Goal: Transaction & Acquisition: Purchase product/service

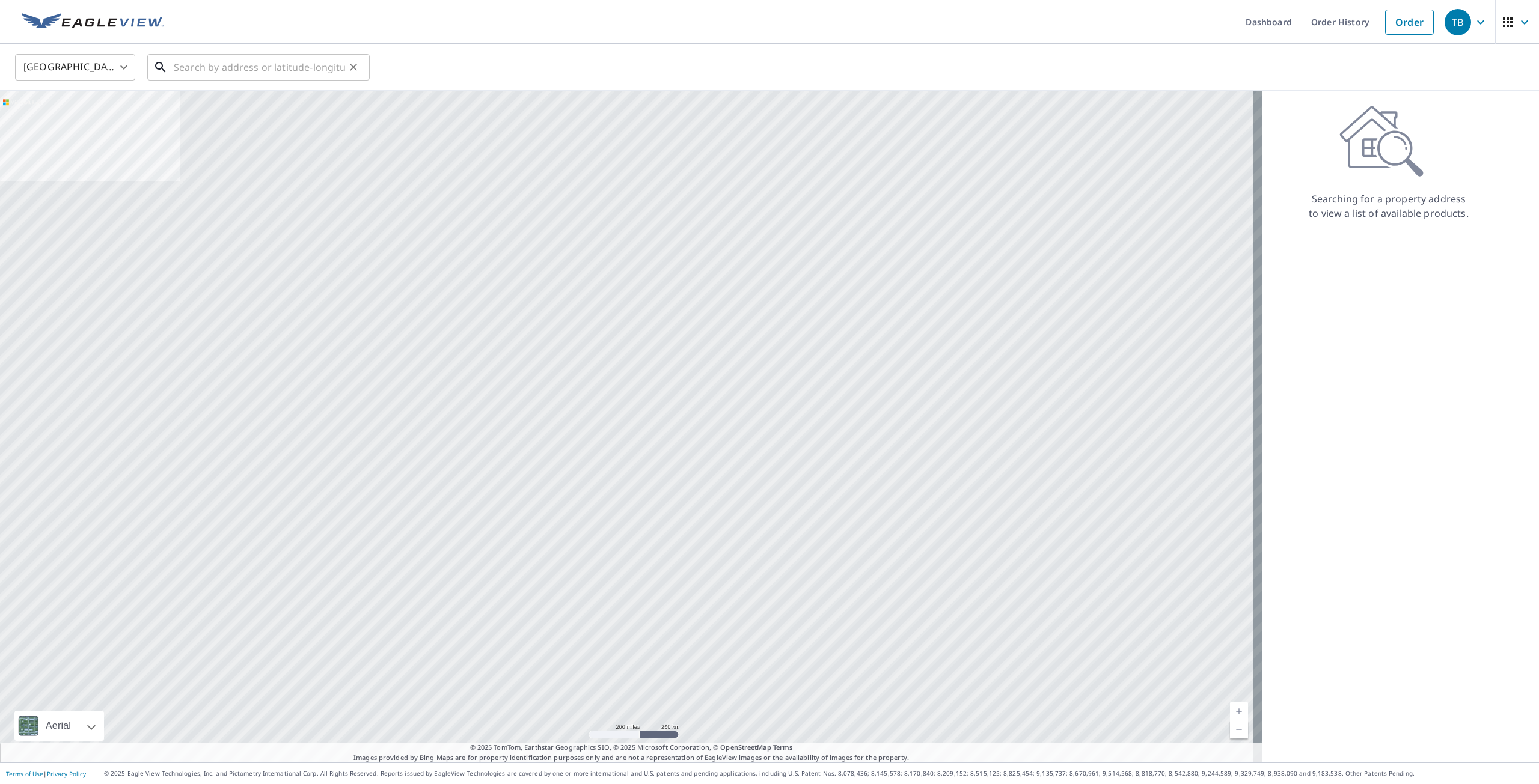
click at [277, 64] on input "text" at bounding box center [259, 67] width 171 height 34
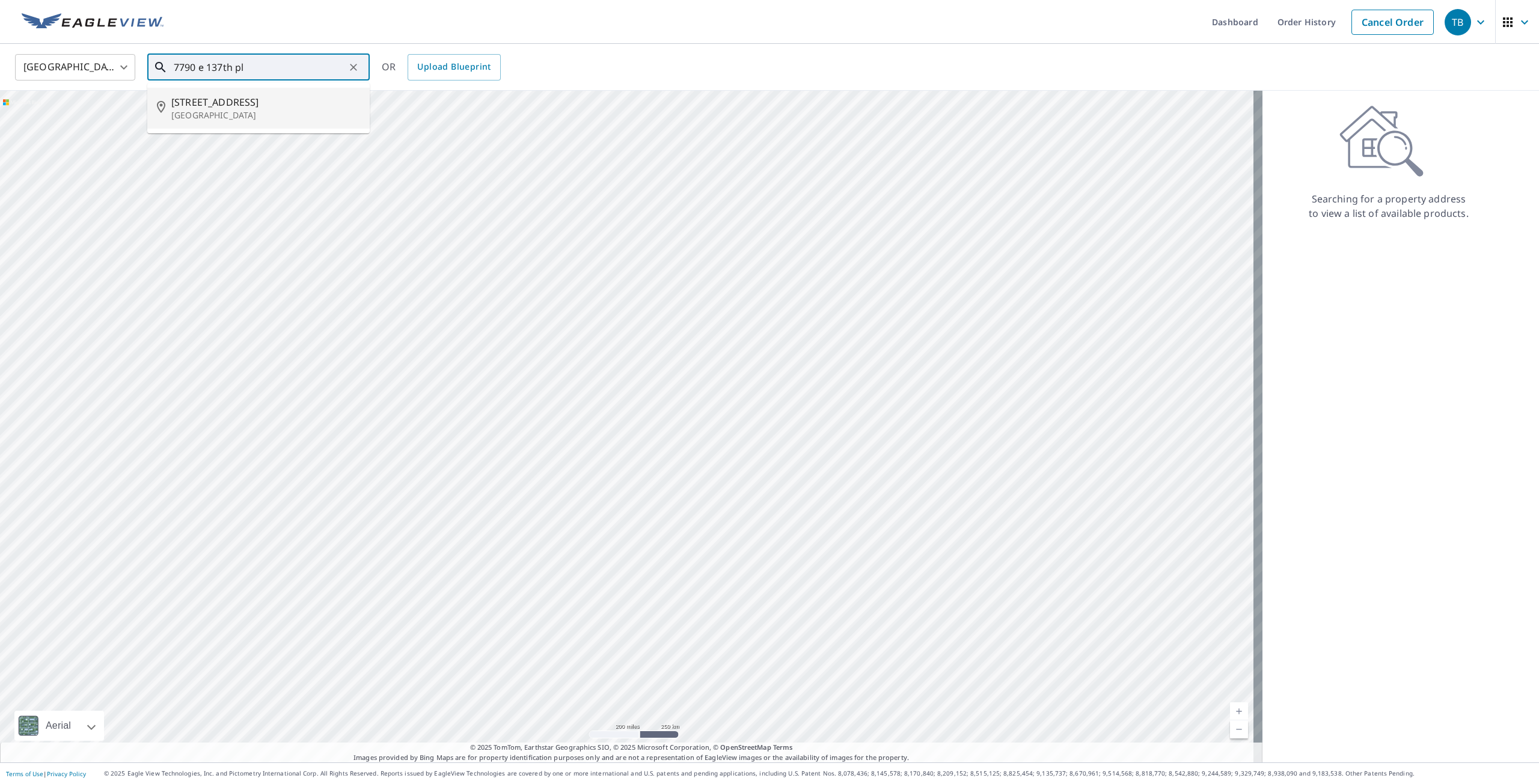
click at [221, 102] on span "[STREET_ADDRESS]" at bounding box center [265, 102] width 189 height 15
type input "[STREET_ADDRESS]"
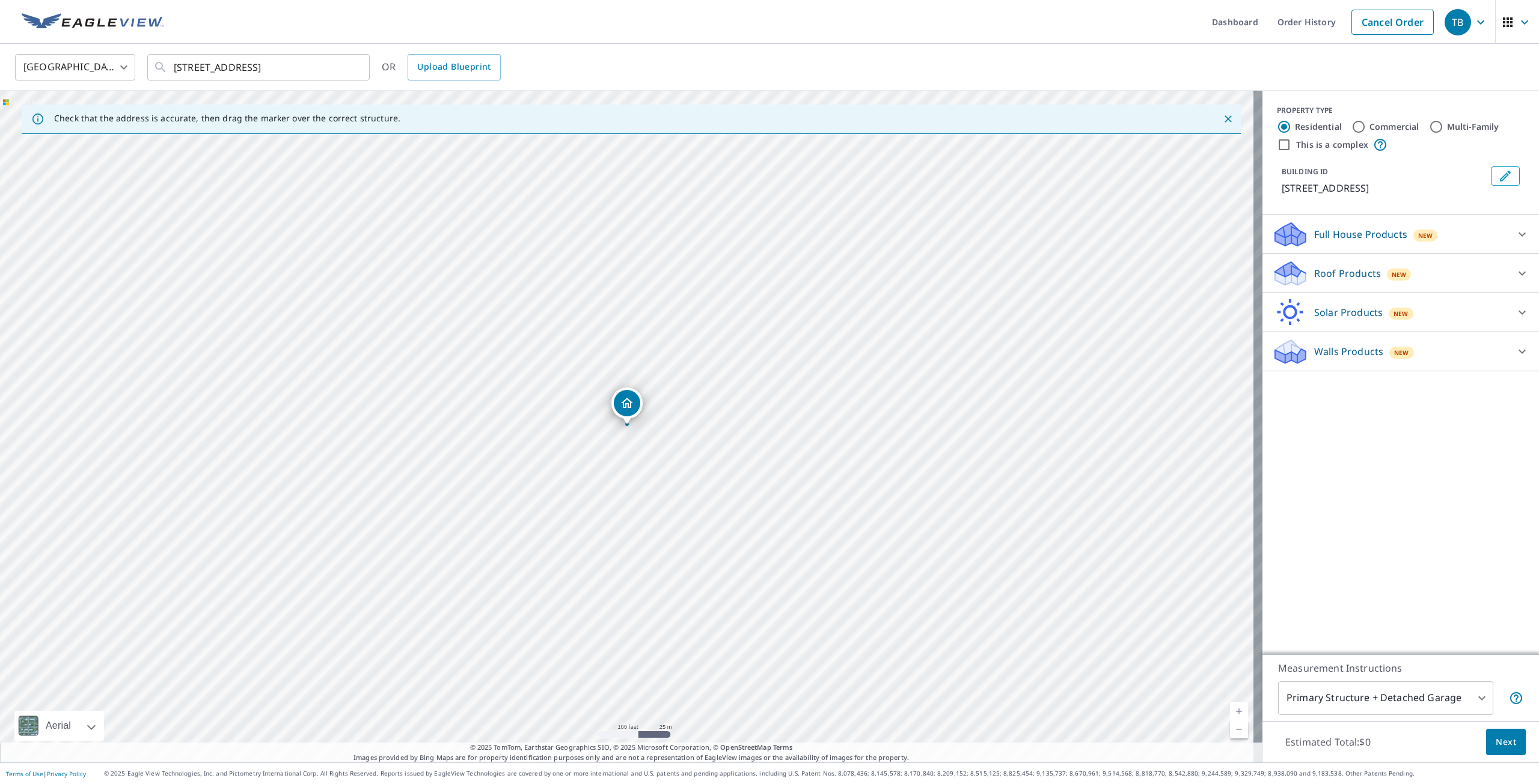
click at [1339, 269] on p "Roof Products" at bounding box center [1347, 273] width 67 height 15
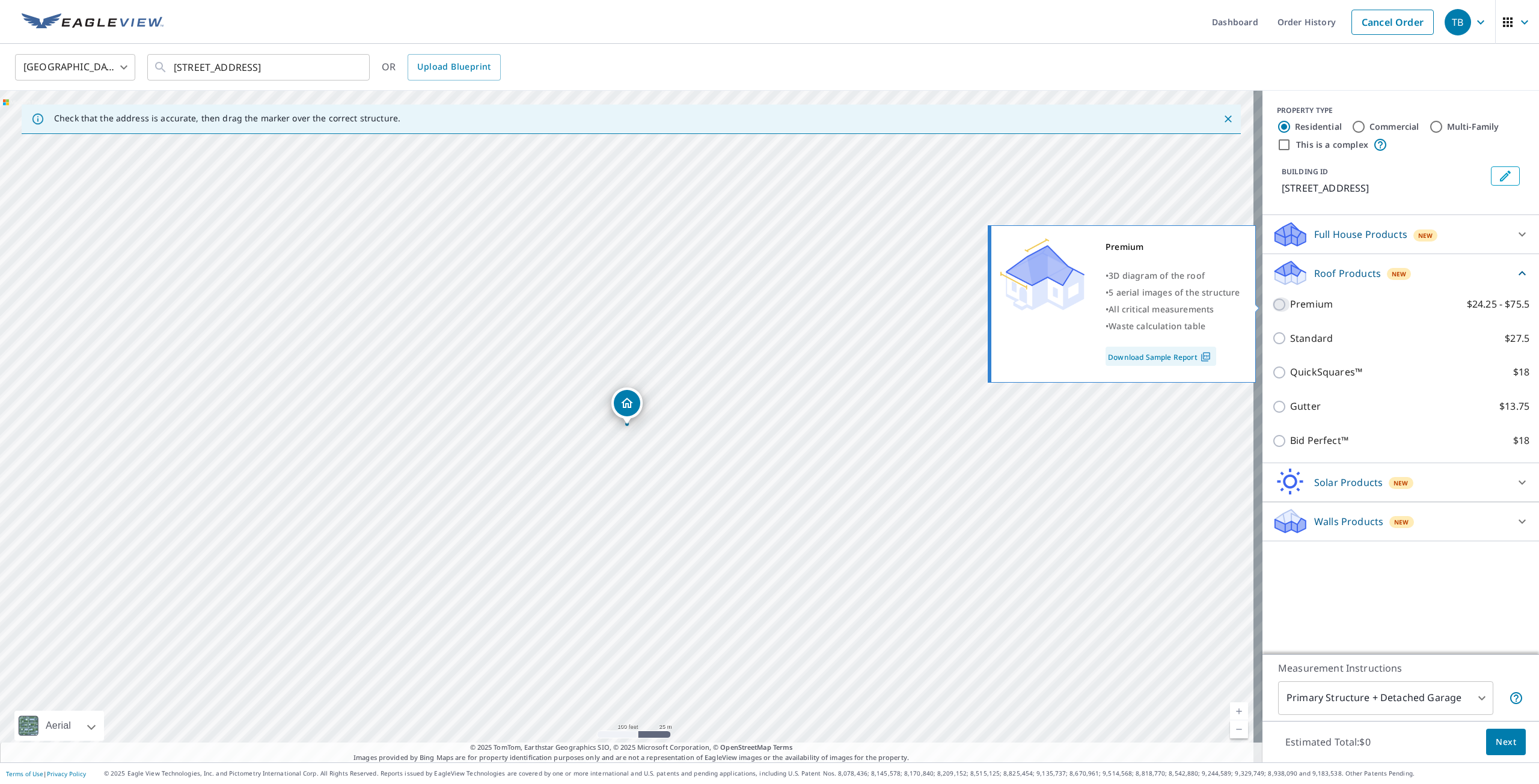
click at [1273, 306] on input "Premium $24.25 - $75.5" at bounding box center [1281, 304] width 18 height 15
checkbox input "true"
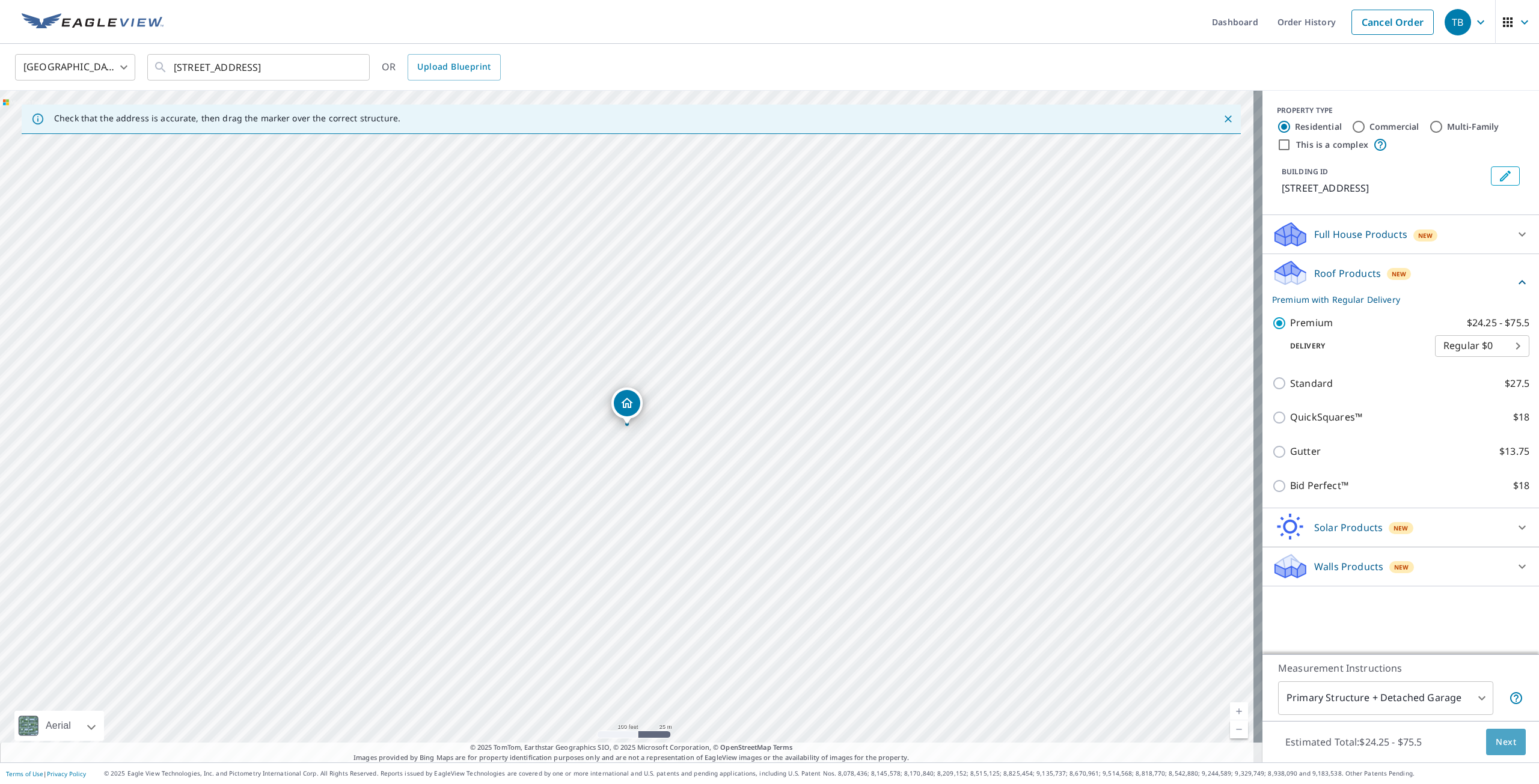
click at [1496, 747] on span "Next" at bounding box center [1506, 743] width 21 height 15
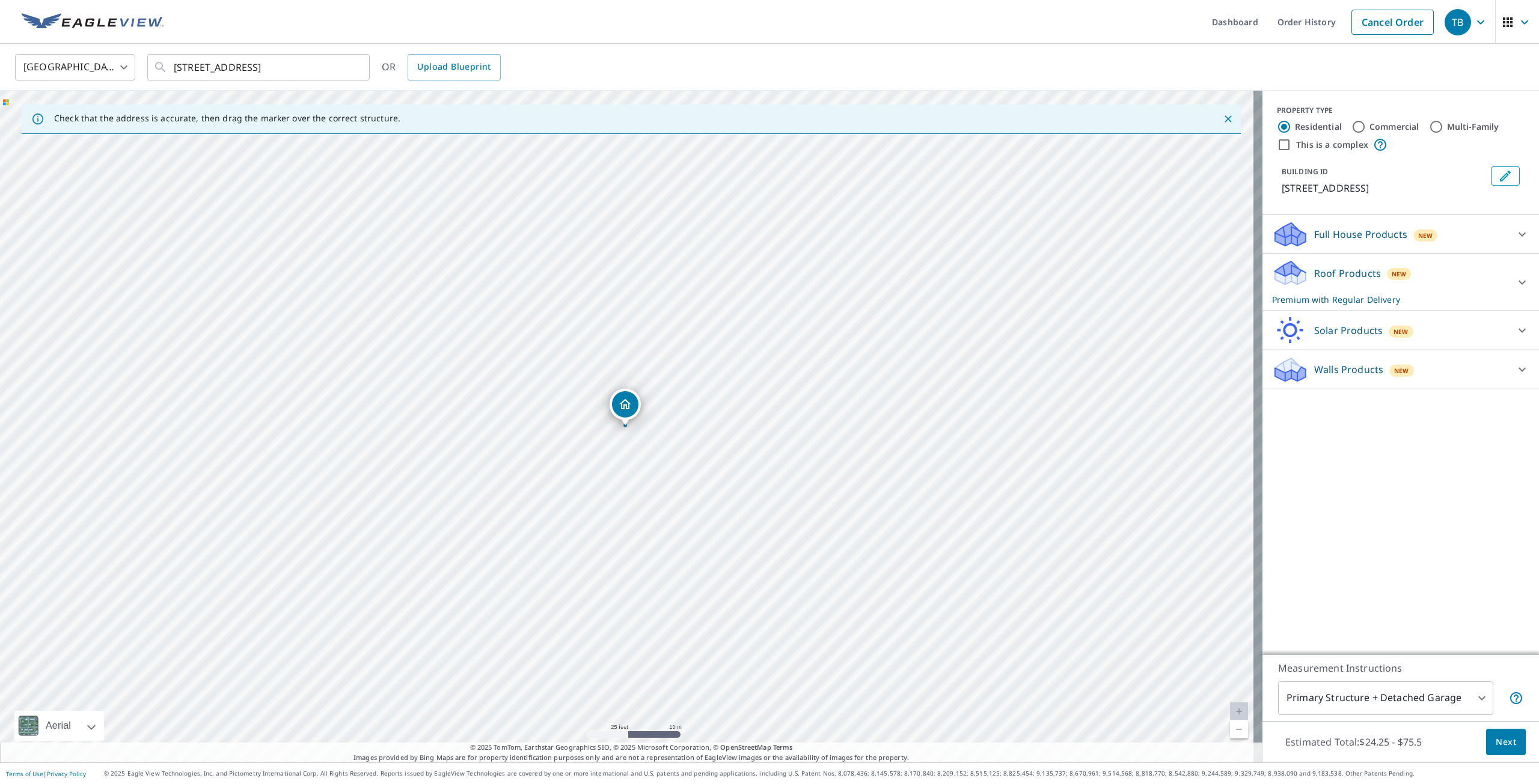
click at [1326, 274] on p "Roof Products" at bounding box center [1347, 273] width 67 height 15
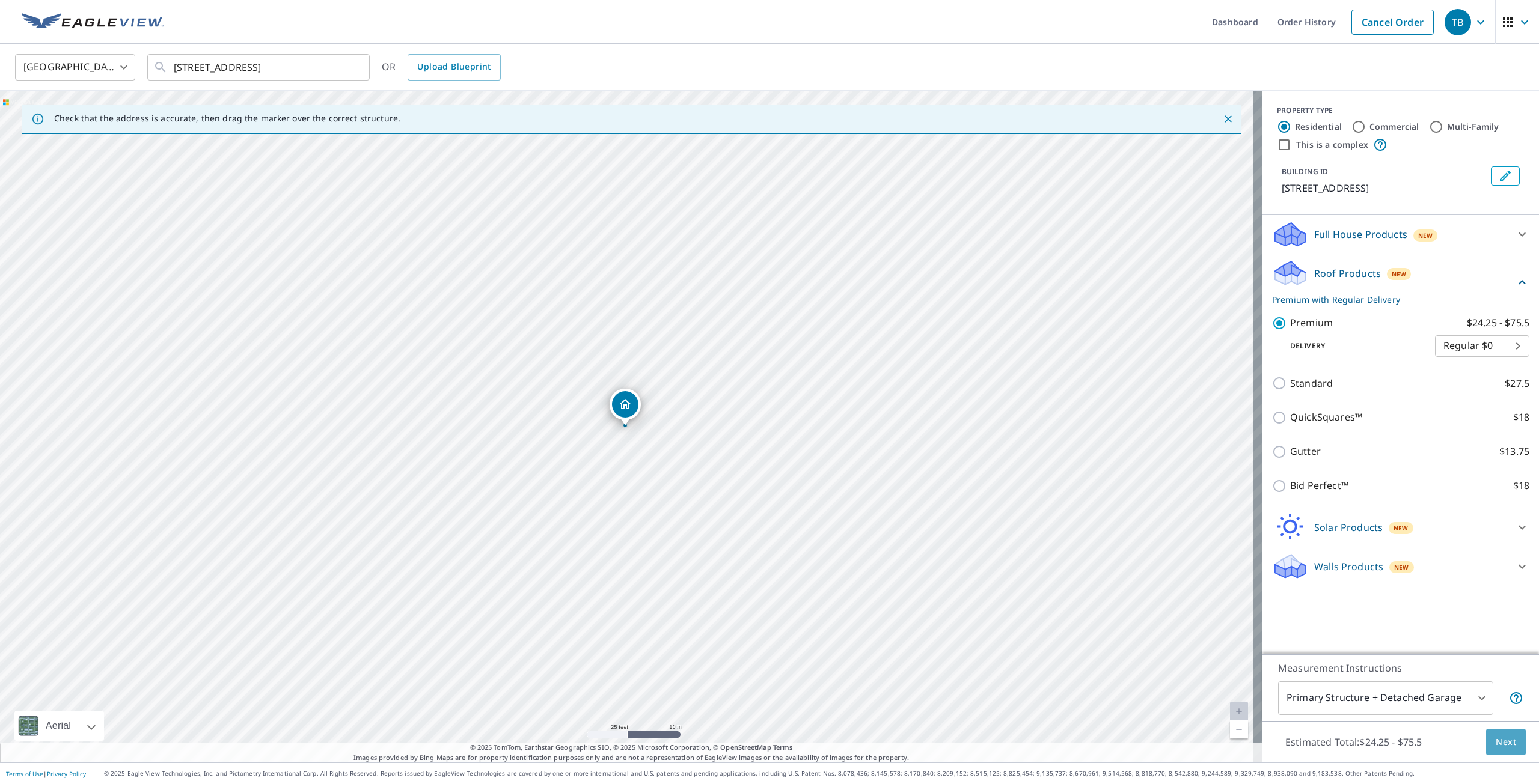
click at [1498, 741] on span "Next" at bounding box center [1506, 743] width 21 height 15
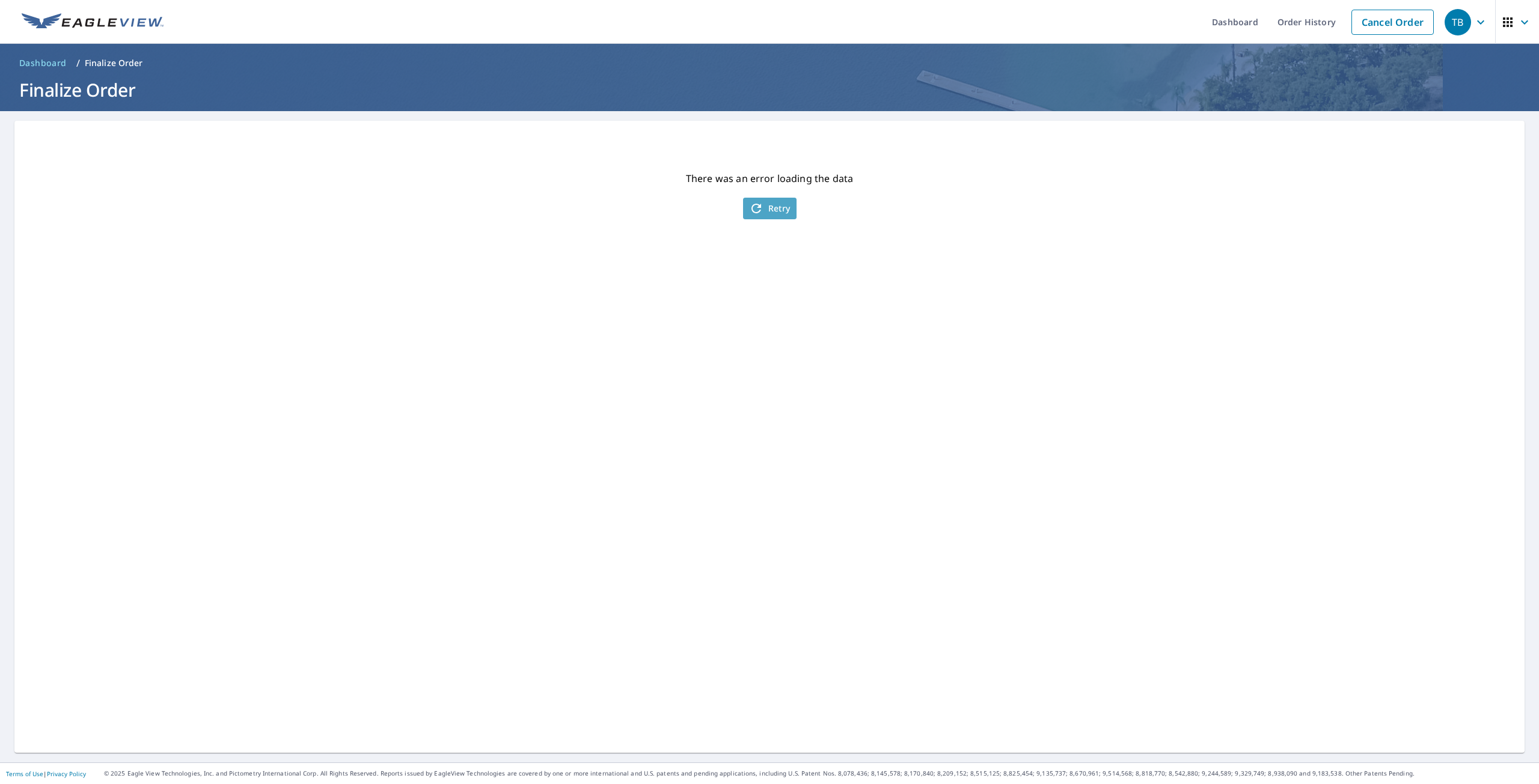
click at [768, 214] on span "Retry" at bounding box center [770, 208] width 41 height 15
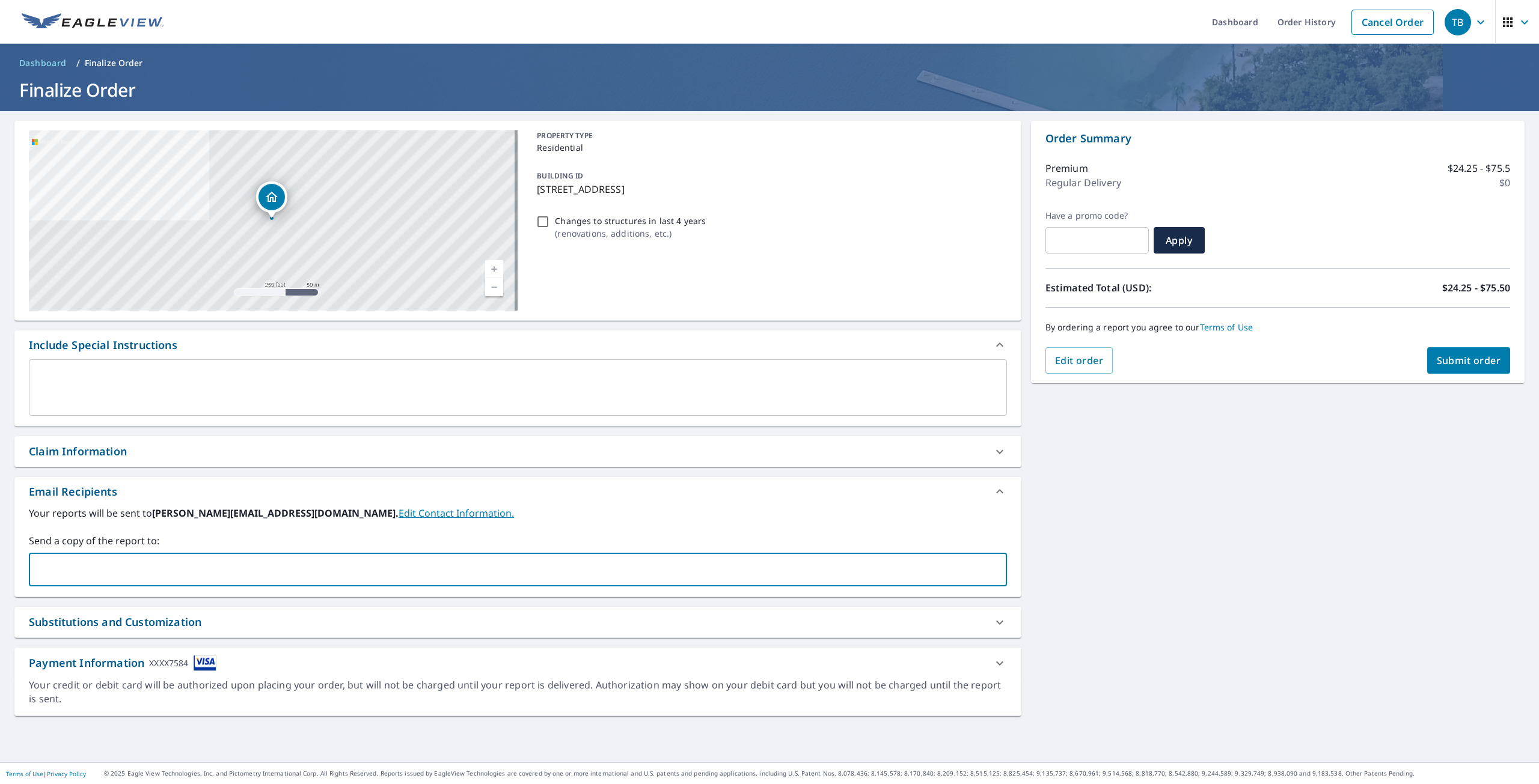
click at [199, 564] on input "text" at bounding box center [509, 570] width 950 height 23
type input "[EMAIL_ADDRESS][DOMAIN_NAME]"
click at [1438, 356] on span "Submit order" at bounding box center [1469, 360] width 64 height 13
checkbox input "true"
